Goal: Information Seeking & Learning: Learn about a topic

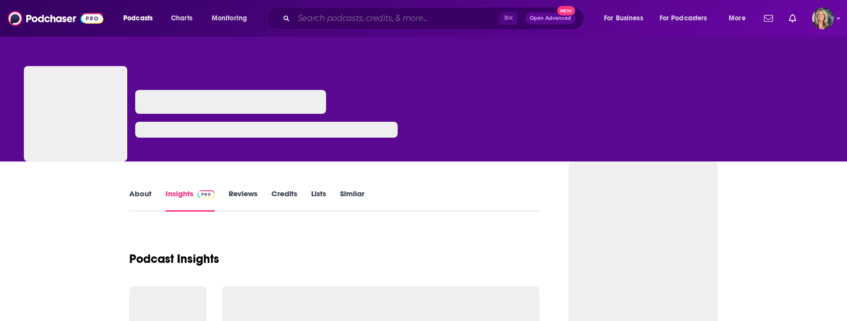
click at [313, 22] on input "Search podcasts, credits, & more..." at bounding box center [396, 18] width 205 height 16
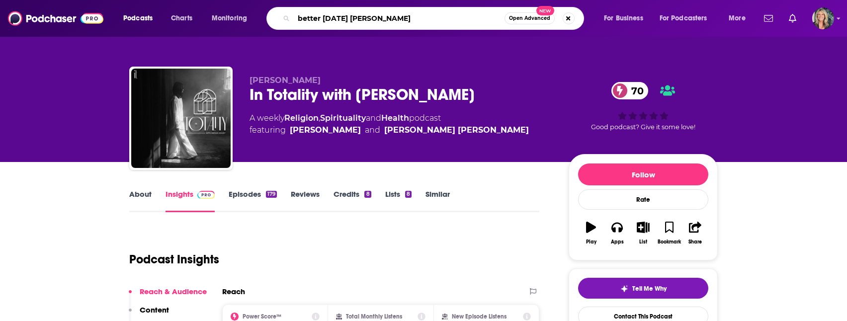
type input "better [DATE] [PERSON_NAME]"
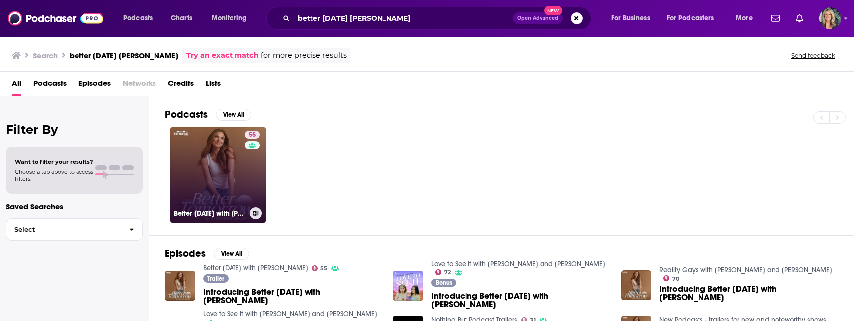
click at [234, 163] on link "55 Better [DATE] with [PERSON_NAME]" at bounding box center [218, 175] width 96 height 96
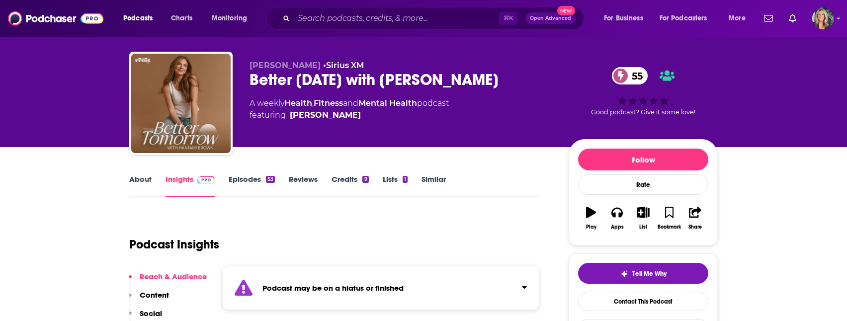
scroll to position [17, 0]
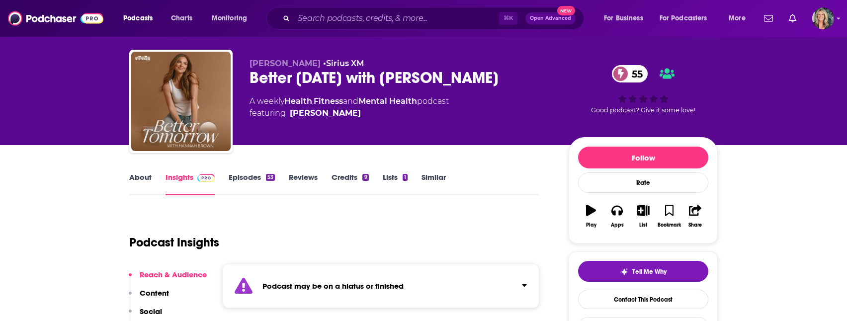
click at [240, 177] on link "Episodes 53" at bounding box center [252, 183] width 46 height 23
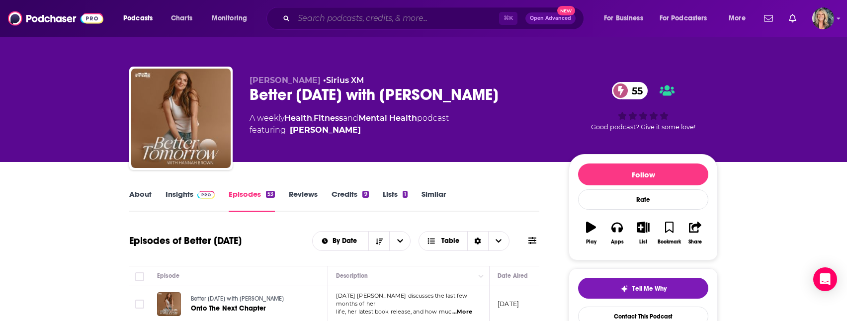
click at [316, 19] on input "Search podcasts, credits, & more..." at bounding box center [396, 18] width 205 height 16
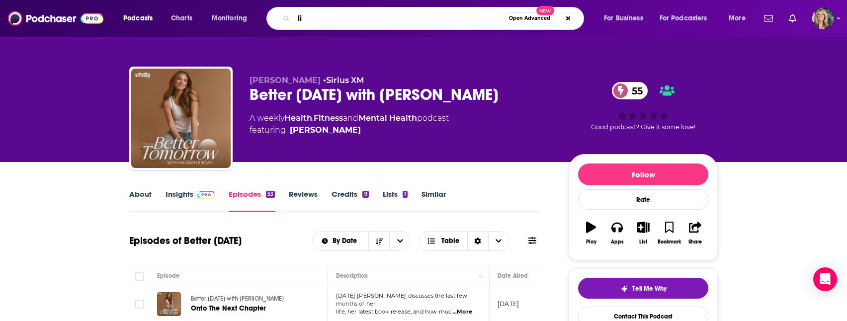
type input "l"
type input "[PERSON_NAME]"
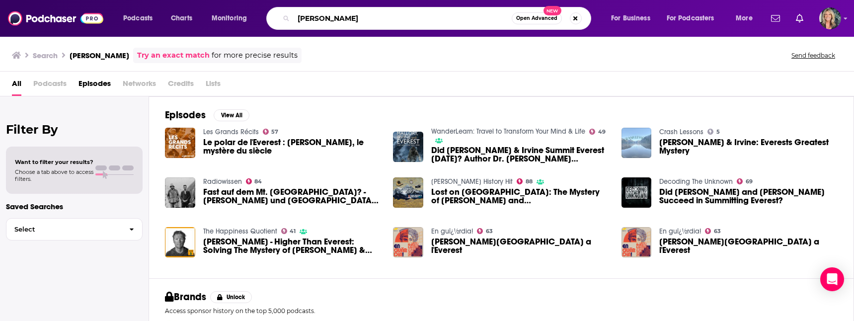
drag, startPoint x: 351, startPoint y: 20, endPoint x: 277, endPoint y: 18, distance: 74.1
click at [277, 18] on div "[PERSON_NAME] Open Advanced New" at bounding box center [428, 18] width 325 height 23
type input "pursuit of wellness"
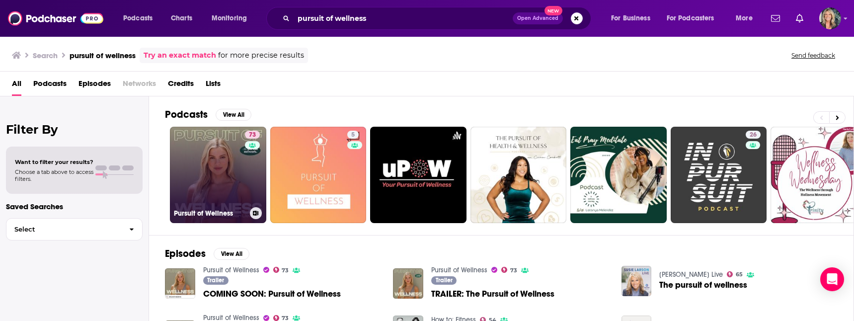
click at [195, 190] on link "73 Pursuit of Wellness" at bounding box center [218, 175] width 96 height 96
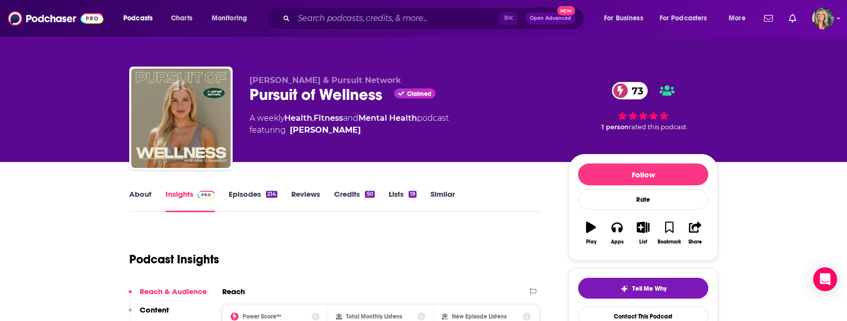
click at [141, 195] on link "About" at bounding box center [140, 200] width 22 height 23
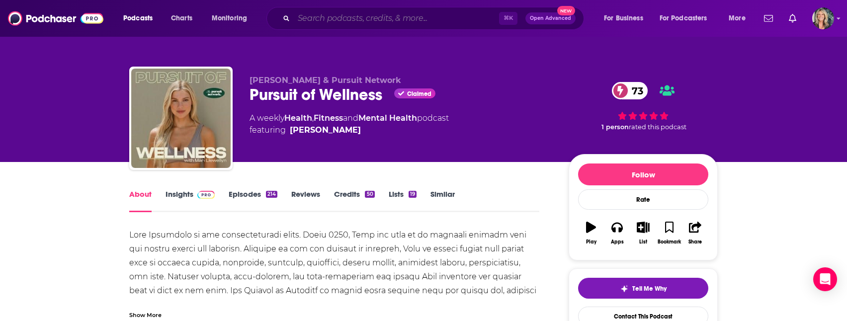
click at [318, 23] on input "Search podcasts, credits, & more..." at bounding box center [396, 18] width 205 height 16
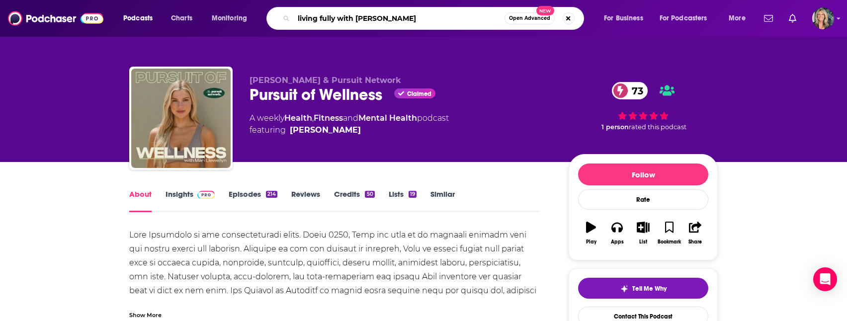
type input "living fully with [PERSON_NAME]"
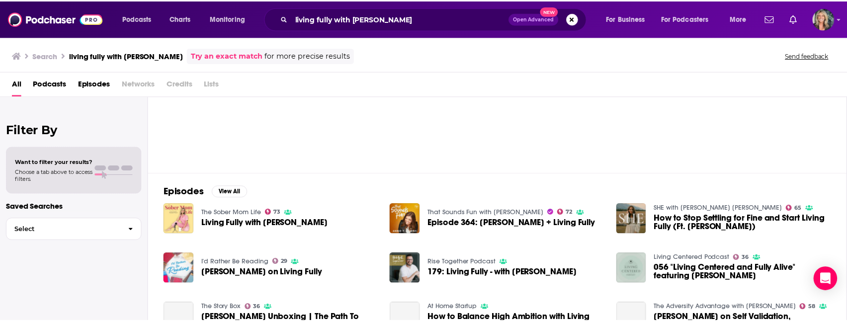
scroll to position [66, 0]
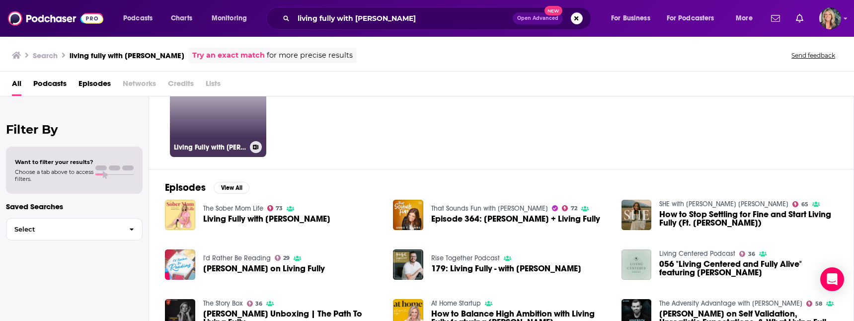
click at [207, 137] on link "49 Living Fully with [PERSON_NAME]" at bounding box center [218, 109] width 96 height 96
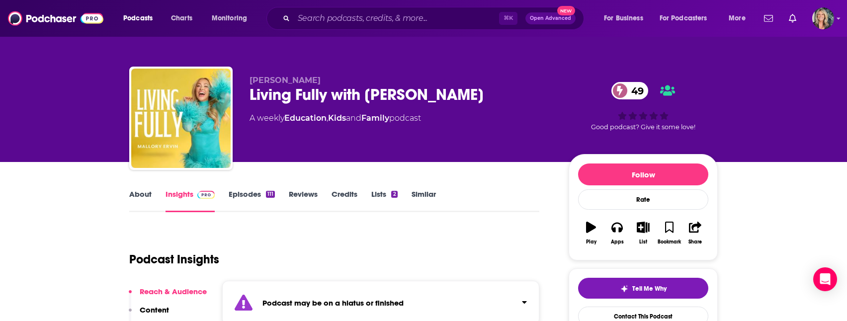
click at [239, 190] on link "Episodes 111" at bounding box center [252, 200] width 46 height 23
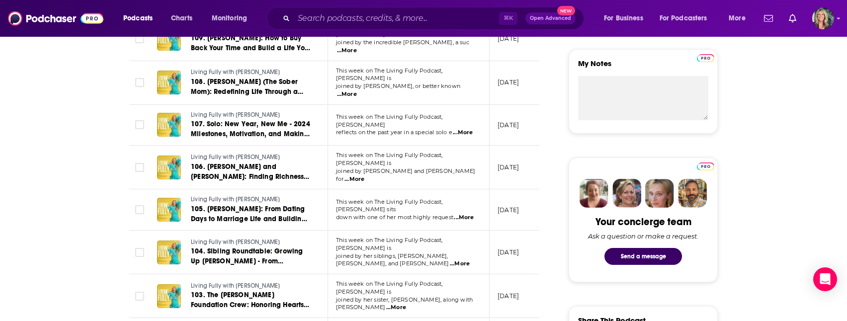
scroll to position [81, 0]
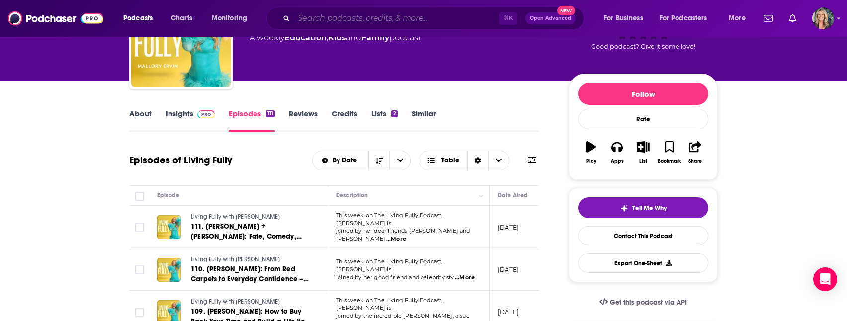
click at [315, 13] on input "Search podcasts, credits, & more..." at bounding box center [396, 18] width 205 height 16
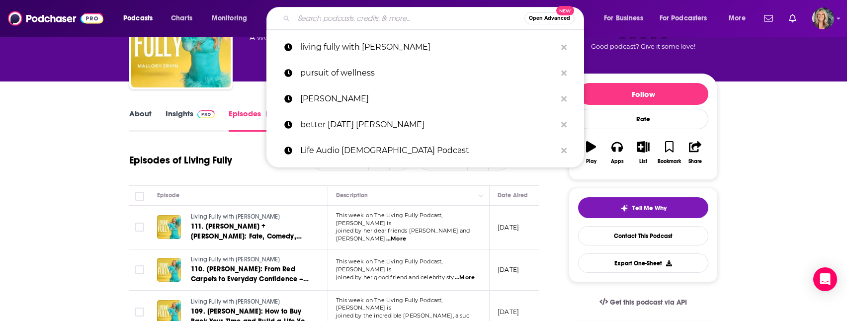
paste input "Off the Vine [PERSON_NAME]"
type input "Off the Vine [PERSON_NAME]"
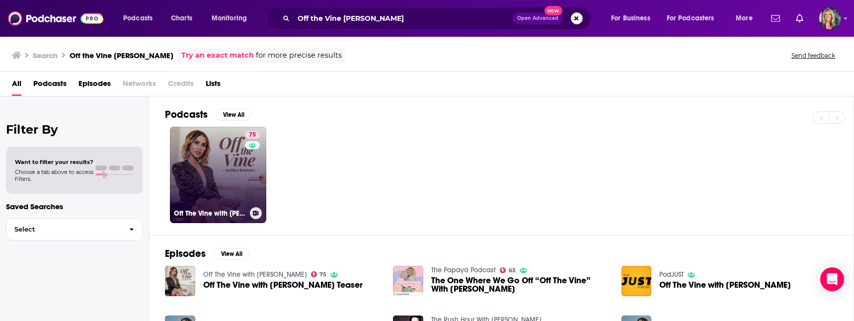
click at [220, 186] on link "75 Off The Vine with [PERSON_NAME]" at bounding box center [218, 175] width 96 height 96
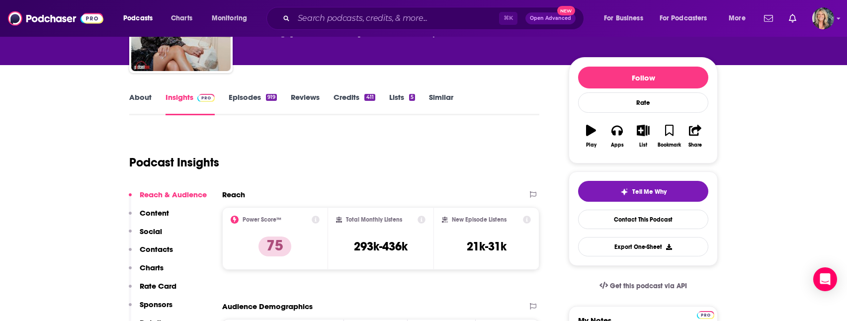
scroll to position [97, 0]
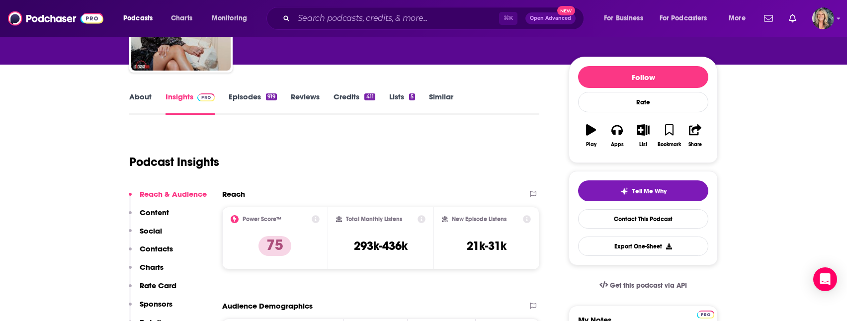
click at [141, 97] on link "About" at bounding box center [140, 103] width 22 height 23
